Goal: Task Accomplishment & Management: Manage account settings

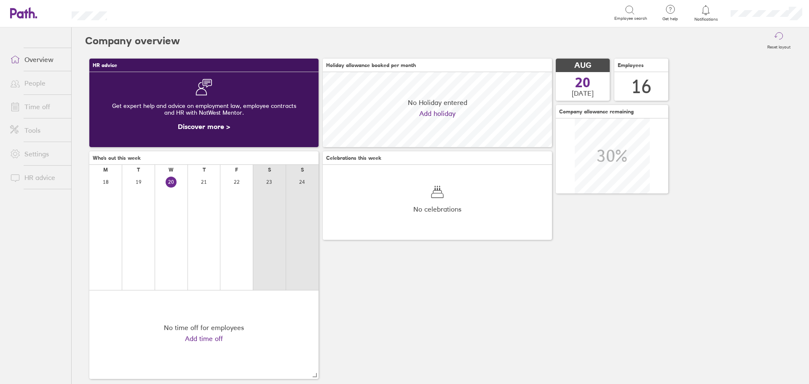
scroll to position [75, 229]
click at [37, 106] on link "Time off" at bounding box center [37, 106] width 68 height 17
